Goal: Navigation & Orientation: Find specific page/section

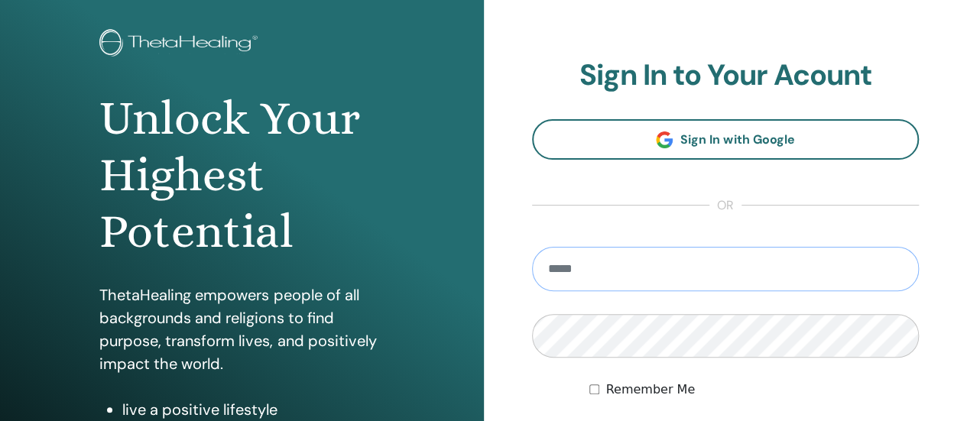
scroll to position [153, 0]
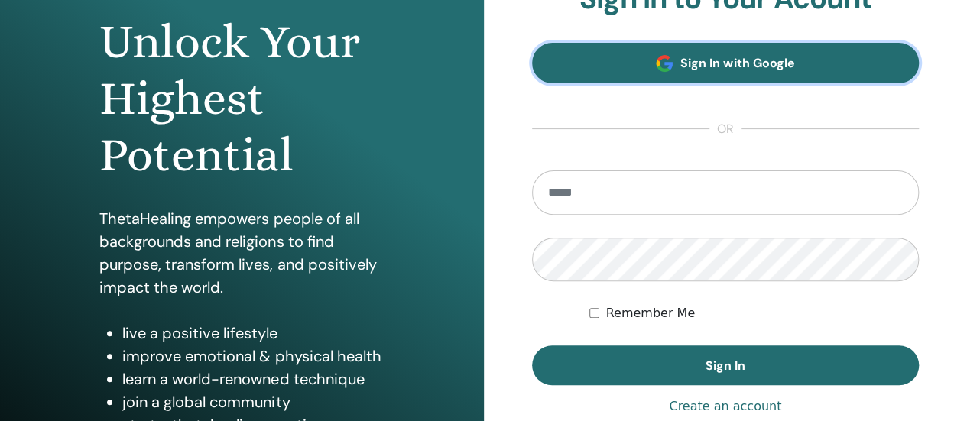
click at [692, 75] on link "Sign In with Google" at bounding box center [725, 63] width 387 height 40
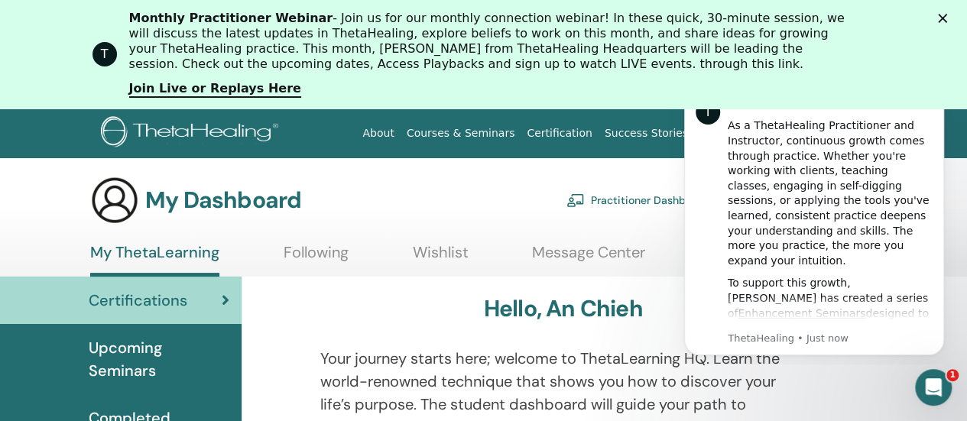
click at [947, 20] on icon "Close" at bounding box center [942, 18] width 9 height 9
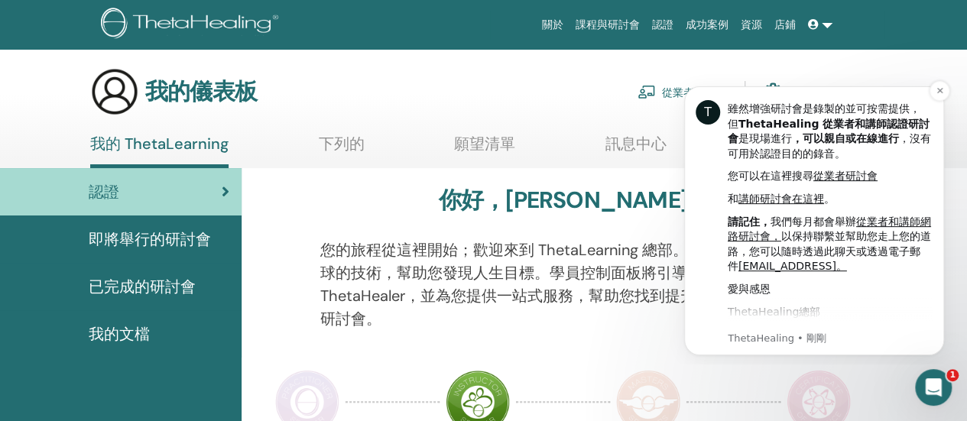
scroll to position [382, 0]
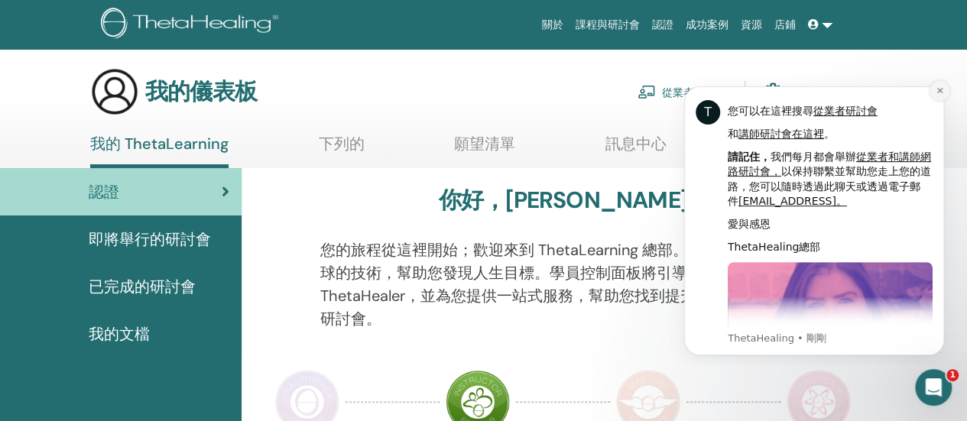
click at [939, 94] on icon "解除通知" at bounding box center [939, 90] width 8 height 8
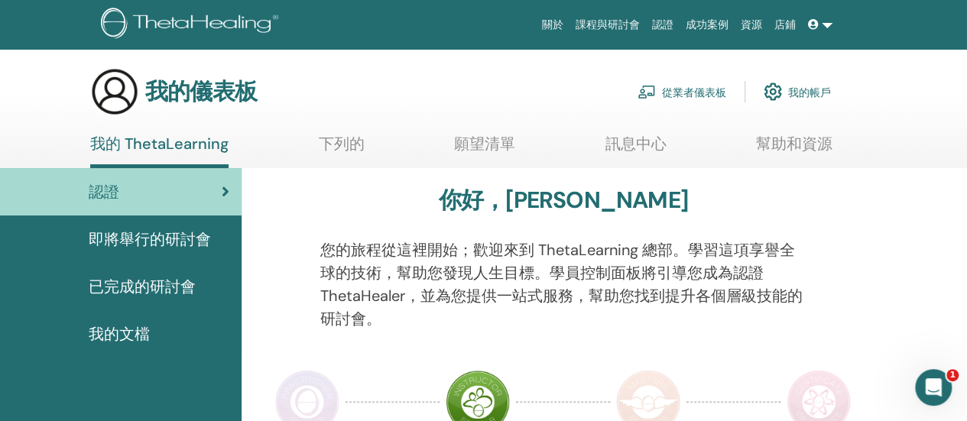
click at [152, 241] on font "即將舉行的研討會" at bounding box center [150, 239] width 122 height 20
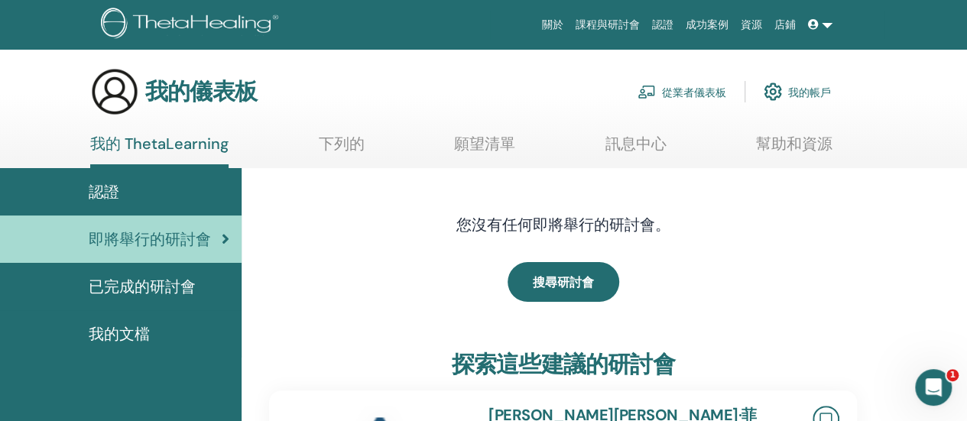
click at [822, 24] on link at bounding box center [820, 25] width 37 height 28
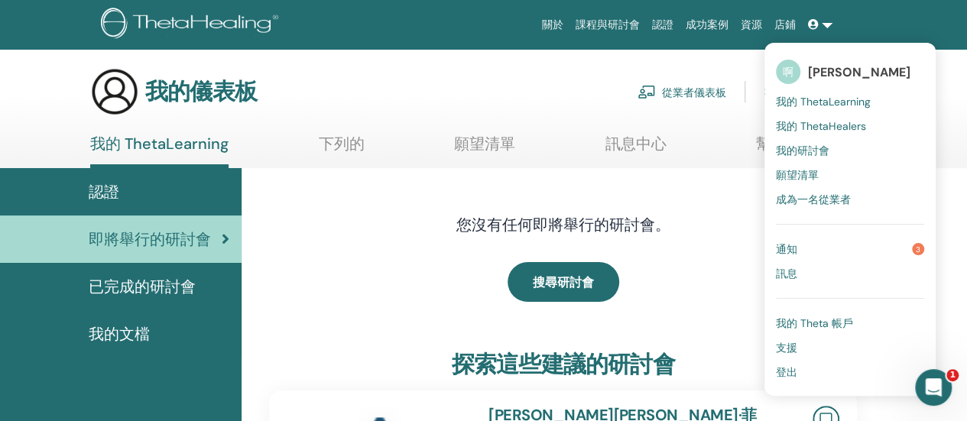
click at [797, 374] on font "登出" at bounding box center [786, 372] width 21 height 14
